Goal: Register for event/course

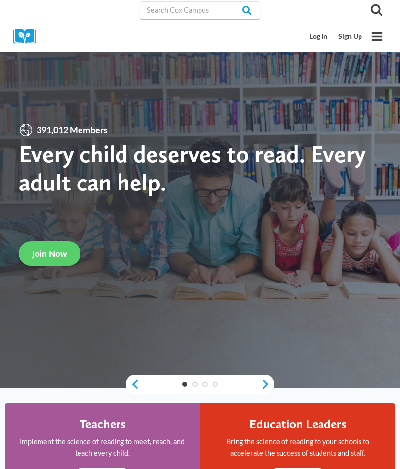
click at [323, 33] on link "Log In" at bounding box center [318, 36] width 29 height 18
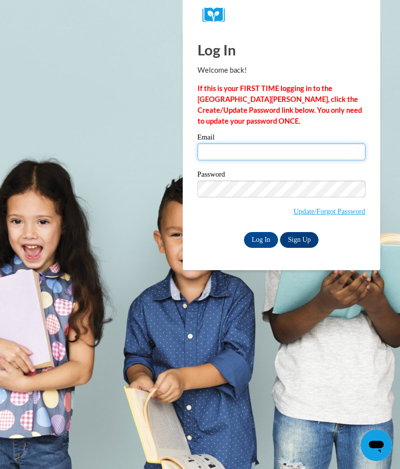
click at [311, 151] on input "Email" at bounding box center [282, 151] width 168 height 17
type input "slee@istucson.org"
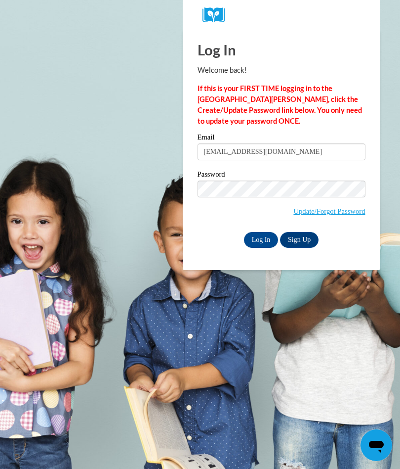
click at [261, 240] on input "Log In" at bounding box center [261, 240] width 35 height 16
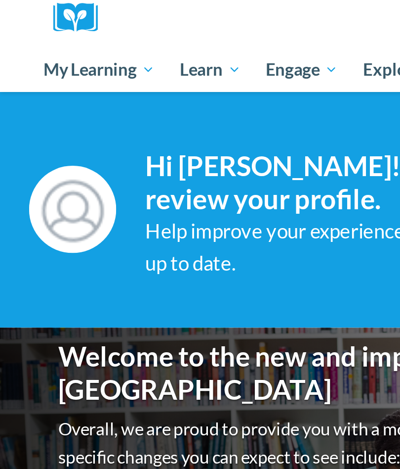
click at [0, 0] on span "Early Care and Learning" at bounding box center [0, 0] width 0 height 0
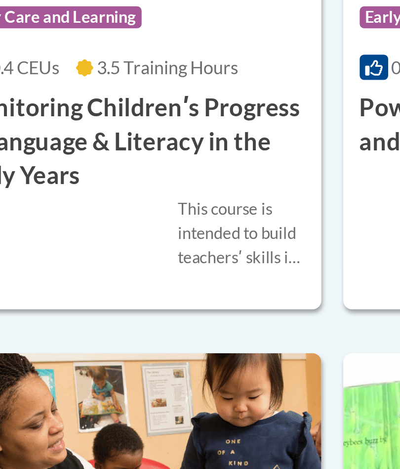
scroll to position [1255, 0]
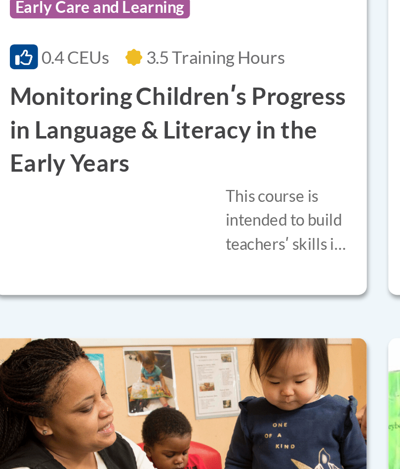
click at [105, 258] on span "3.5 Training Hours" at bounding box center [124, 262] width 64 height 9
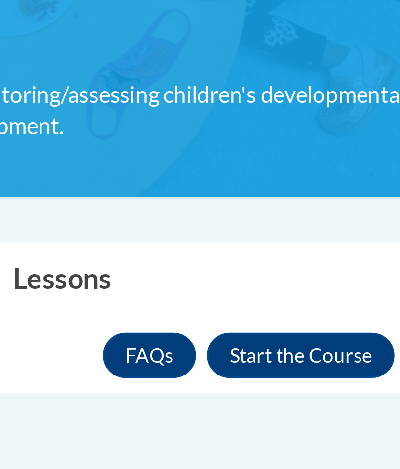
click at [290, 271] on button "Enroll" at bounding box center [323, 279] width 66 height 16
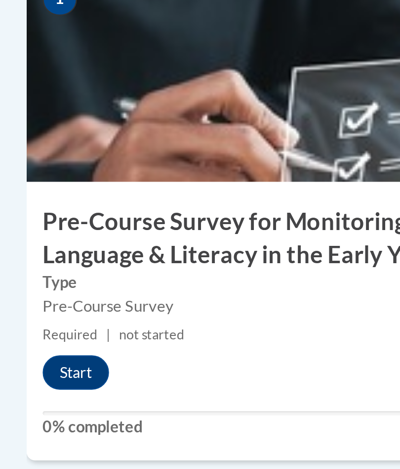
scroll to position [169, 0]
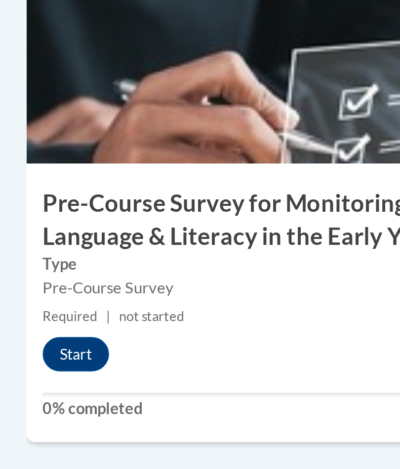
click at [37, 389] on button "Start" at bounding box center [52, 397] width 31 height 16
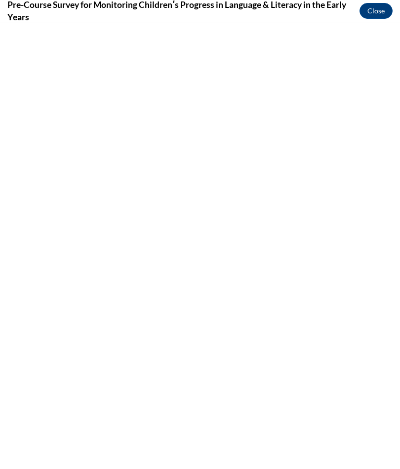
scroll to position [1381, 0]
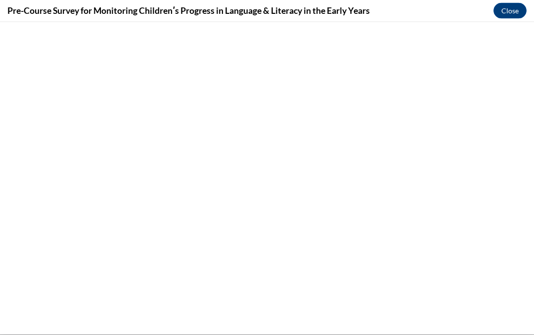
click at [400, 15] on button "Close" at bounding box center [509, 11] width 33 height 16
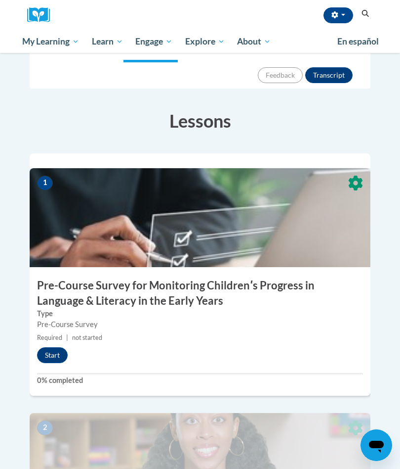
scroll to position [211, 0]
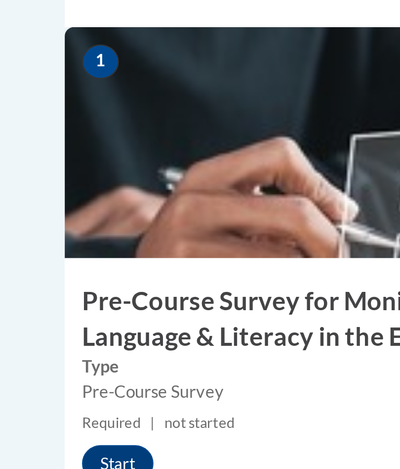
click at [108, 169] on img at bounding box center [200, 218] width 341 height 99
click at [58, 347] on button "Start" at bounding box center [52, 355] width 31 height 16
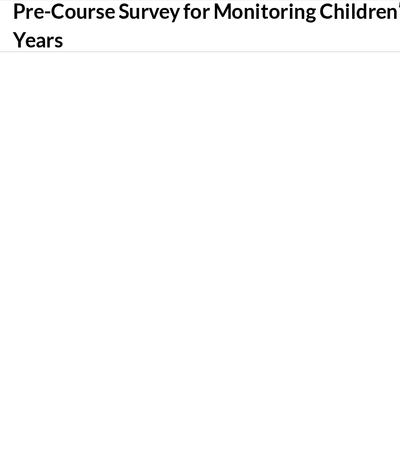
scroll to position [0, 0]
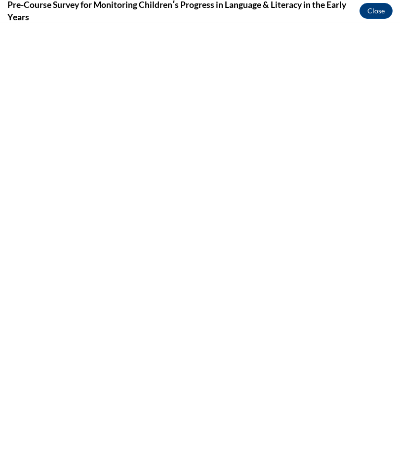
click at [374, 18] on button "Close" at bounding box center [376, 11] width 33 height 16
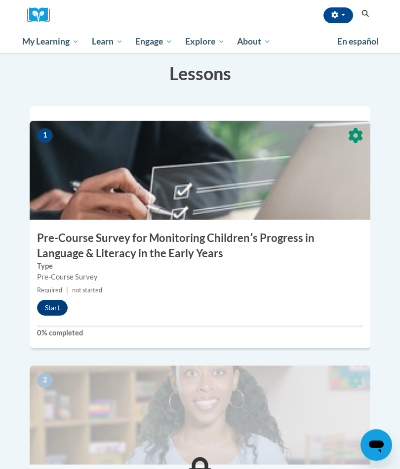
scroll to position [255, 0]
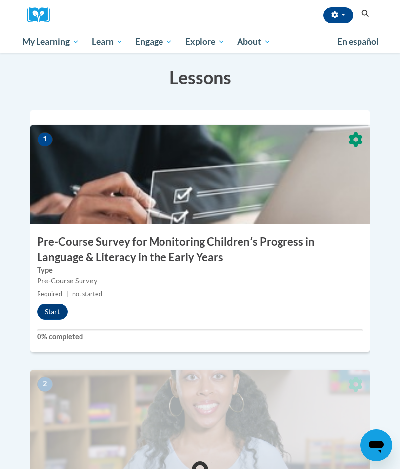
click at [318, 172] on img at bounding box center [200, 174] width 341 height 99
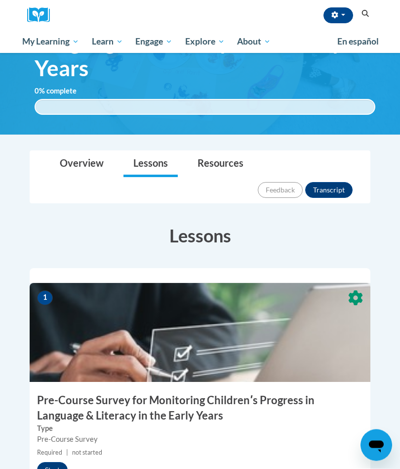
scroll to position [91, 0]
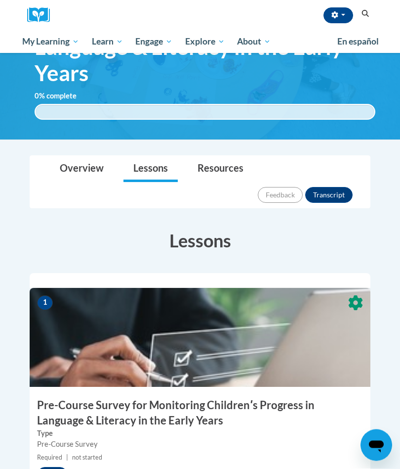
click at [354, 293] on icon at bounding box center [355, 303] width 21 height 21
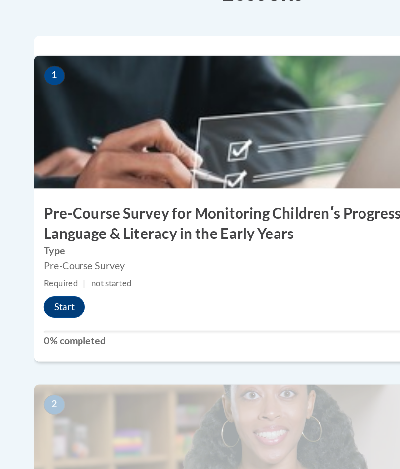
scroll to position [256, 0]
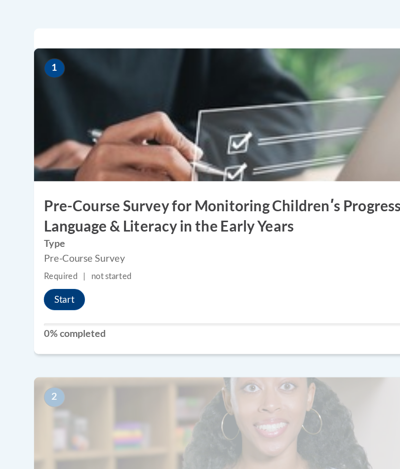
click at [44, 303] on button "Start" at bounding box center [52, 311] width 31 height 16
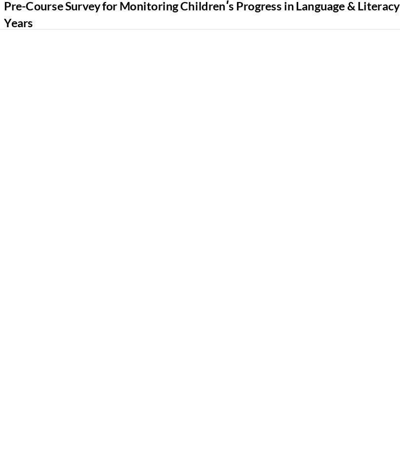
scroll to position [0, 0]
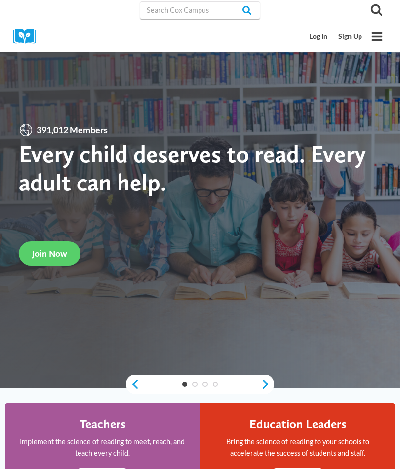
click at [323, 36] on link "Log In" at bounding box center [318, 36] width 29 height 18
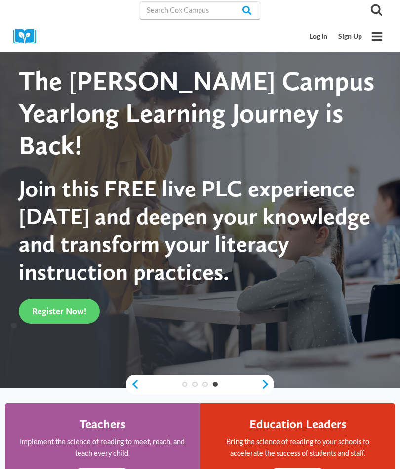
click at [323, 42] on link "Log In" at bounding box center [318, 36] width 29 height 18
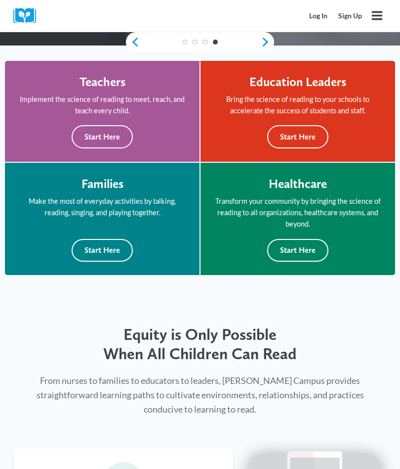
scroll to position [353, 0]
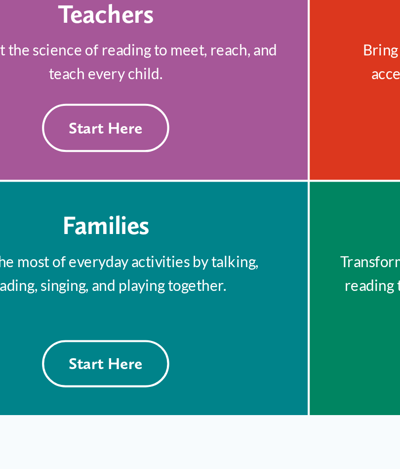
click at [72, 114] on button "Start Here" at bounding box center [102, 125] width 61 height 23
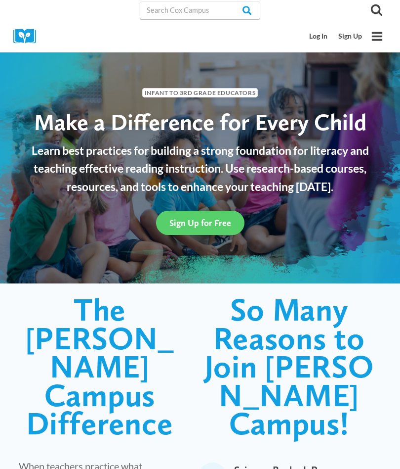
click at [325, 36] on link "Log In" at bounding box center [318, 36] width 29 height 18
